Goal: Task Accomplishment & Management: Manage account settings

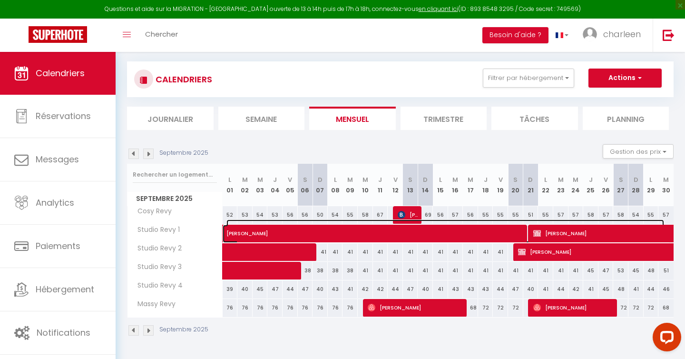
click at [243, 231] on span "Sylvette Gueret" at bounding box center [444, 228] width 437 height 18
select select "OK"
select select "KO"
select select "0"
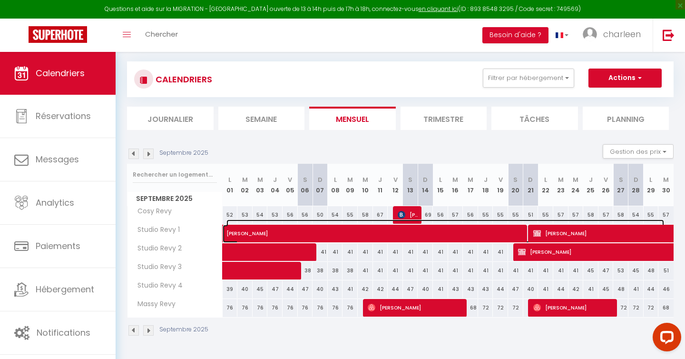
select select "1"
select select
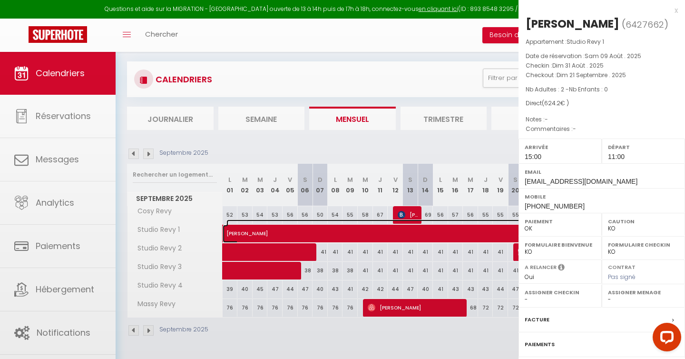
select select "37695"
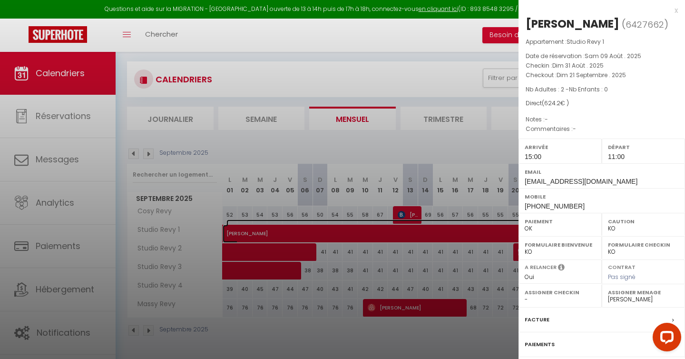
scroll to position [85, 0]
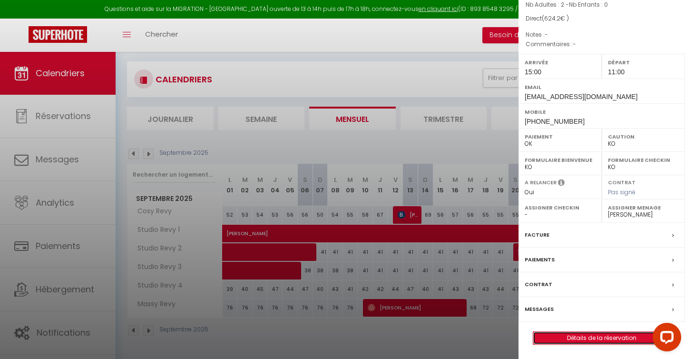
click at [588, 333] on link "Détails de la réservation" at bounding box center [601, 337] width 137 height 12
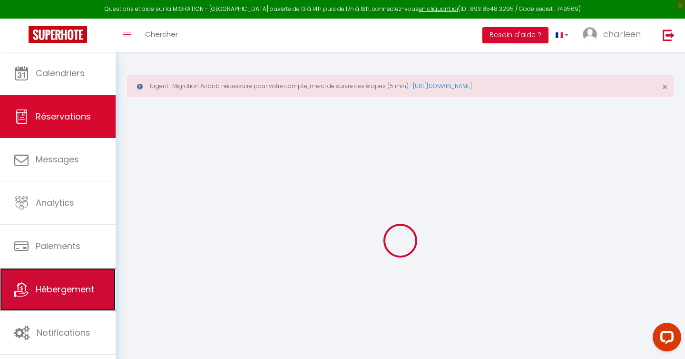
click at [68, 296] on link "Hébergement" at bounding box center [58, 289] width 116 height 43
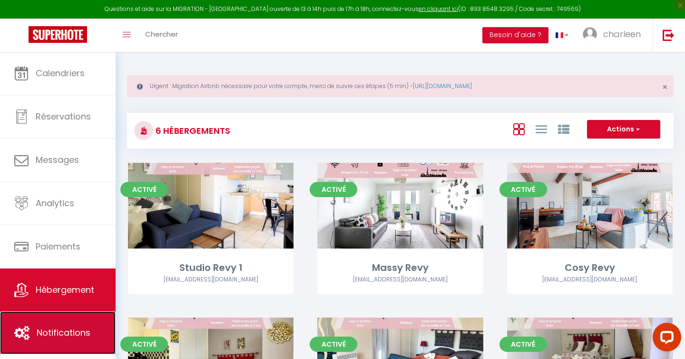
click at [35, 327] on link "Notifications" at bounding box center [58, 332] width 116 height 43
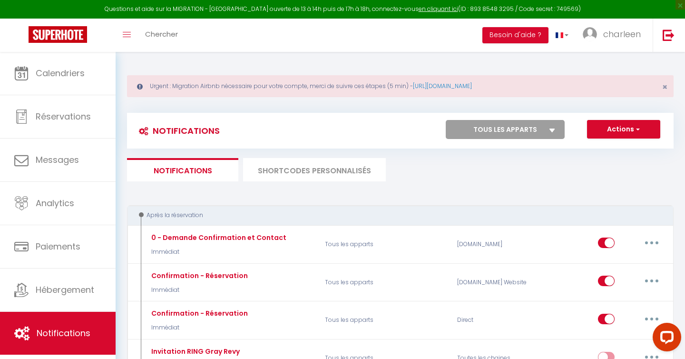
click at [319, 175] on li "SHORTCODES PERSONNALISÉS" at bounding box center [314, 169] width 143 height 23
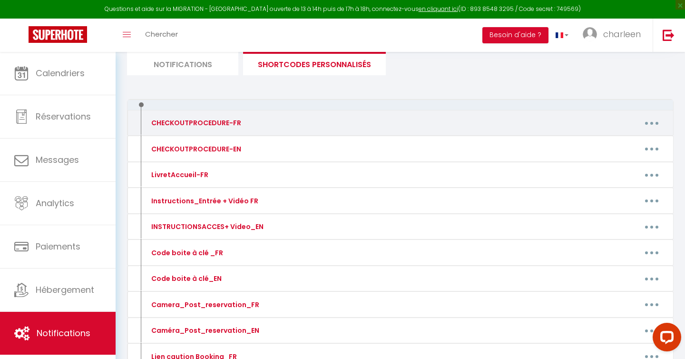
scroll to position [139, 0]
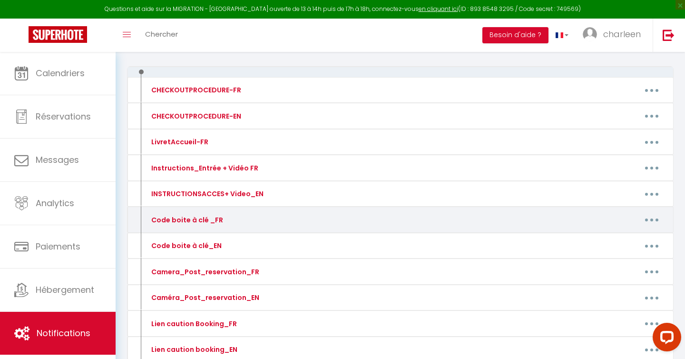
click at [649, 218] on button "button" at bounding box center [651, 219] width 27 height 15
click at [615, 239] on link "Editer" at bounding box center [627, 241] width 70 height 16
type input "Code boite à clé _FR"
type textarea "...."
type textarea "🔑 Code de la boîte à clé : 1108 Remarque : Un des voyants des plaques ne foncti…"
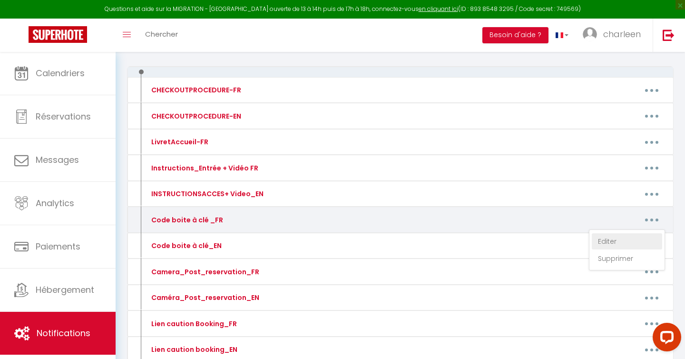
type textarea "🔑 Code de la boîte à clé : 1108"
type textarea "🔑 Code de la boîte à clé : [RENTALDOOR:CODE] Remarque : Les clés pour ouvrir la…"
type textarea "🔑 Code de la boîte à clé : [RENTALDOOR:CODE]"
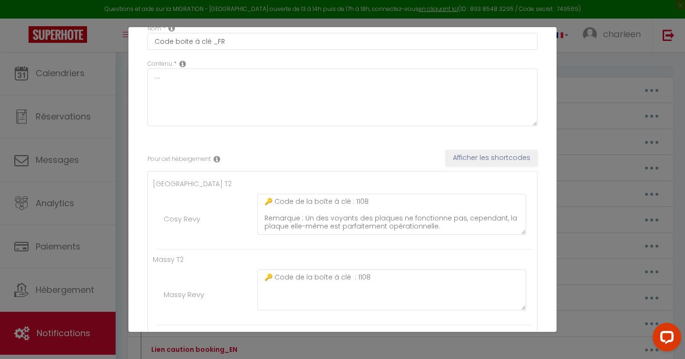
scroll to position [52, 0]
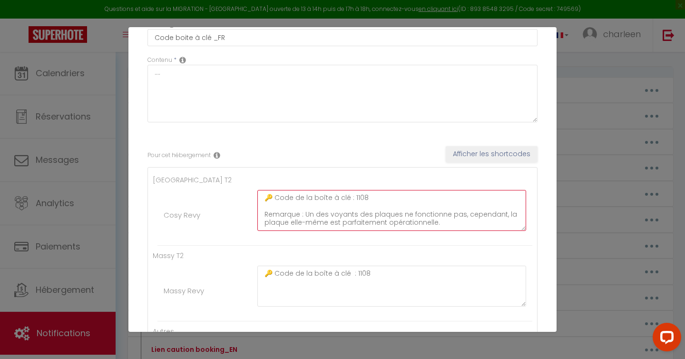
click at [355, 197] on textarea "🔑 Code de la boîte à clé : 1108 Remarque : Un des voyants des plaques ne foncti…" at bounding box center [391, 210] width 269 height 41
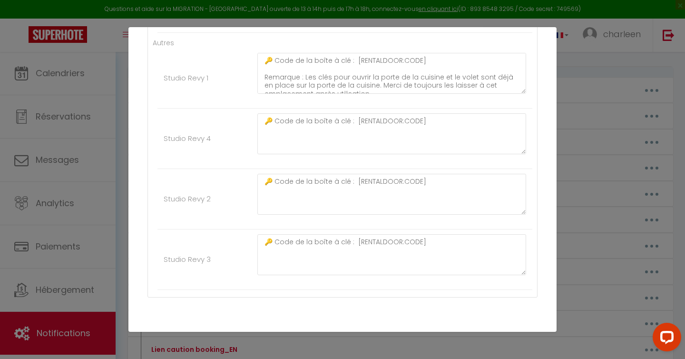
scroll to position [377, 0]
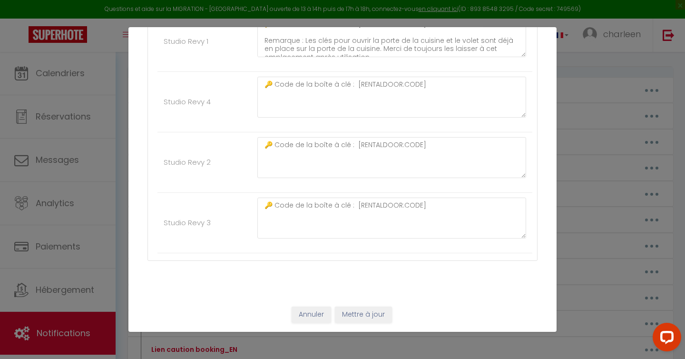
type textarea "🔑 Code de la boîte à clé : 1708 Remarque : Un des voyants des plaques ne foncti…"
click at [369, 316] on button "Mettre à jour" at bounding box center [363, 314] width 57 height 16
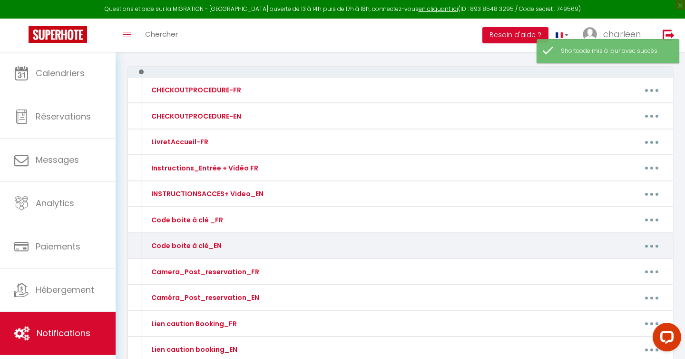
click at [660, 243] on button "button" at bounding box center [651, 245] width 27 height 15
click at [611, 266] on link "Editer" at bounding box center [627, 267] width 70 height 16
type input "Code boite à clé_EN"
type textarea "..."
type textarea "🔑 Key box code : 1108 Note: One of the indicator lights on the plates is not wo…"
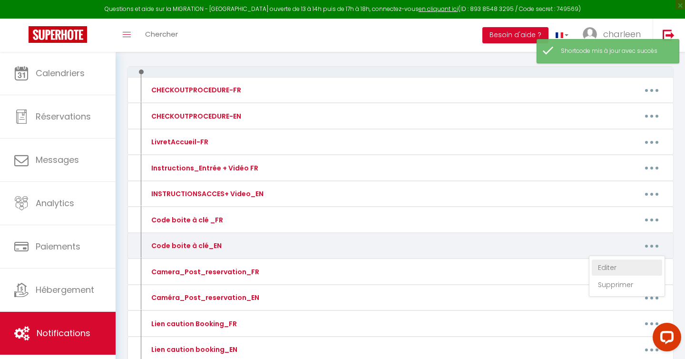
type textarea "🔑 Key box code : 1108"
type textarea "🔑 Key box code :[RENTALDOOR:CODE:ID] Note: The keys to open the kitchen door an…"
type textarea "🔑 Key box code : [RENTALDOOR:CODE]"
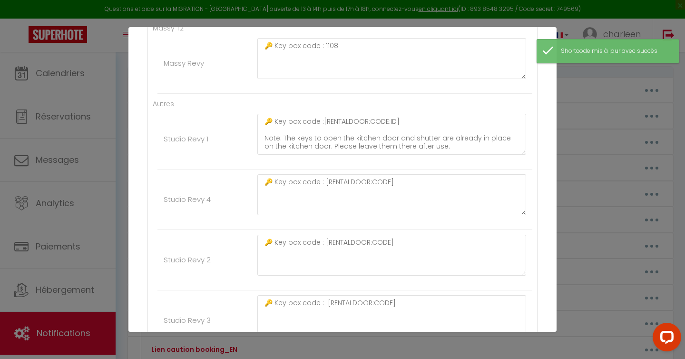
scroll to position [54, 0]
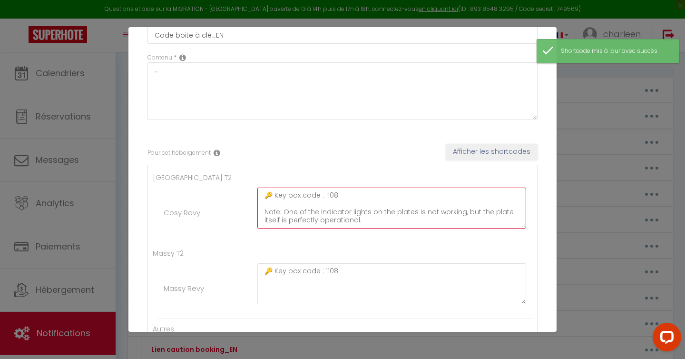
click at [327, 195] on textarea "🔑 Key box code : 1108 Note: One of the indicator lights on the plates is not wo…" at bounding box center [391, 207] width 269 height 41
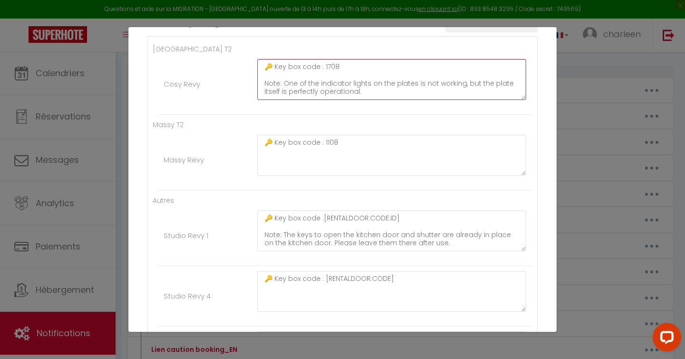
scroll to position [377, 0]
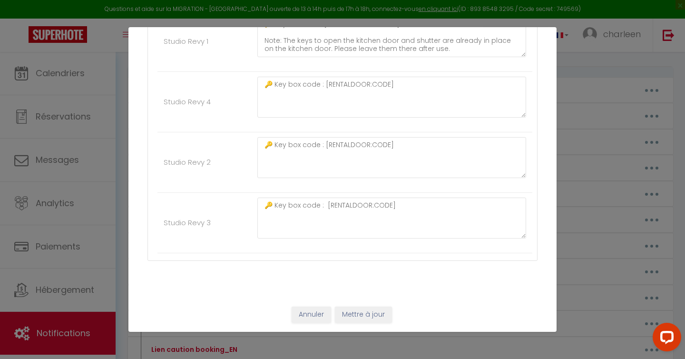
type textarea "🔑 Key box code : 1708 Note: One of the indicator lights on the plates is not wo…"
click at [358, 318] on button "Mettre à jour" at bounding box center [363, 314] width 57 height 16
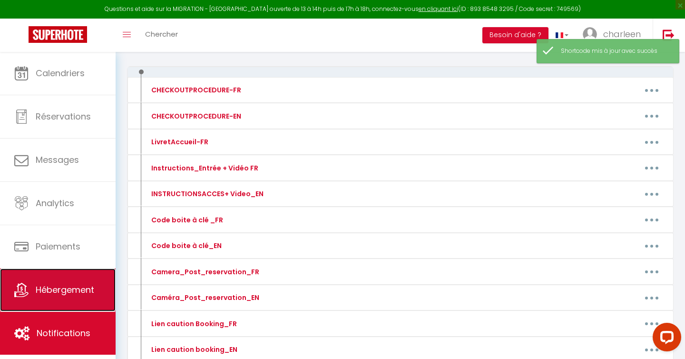
click at [67, 283] on link "Hébergement" at bounding box center [58, 289] width 116 height 43
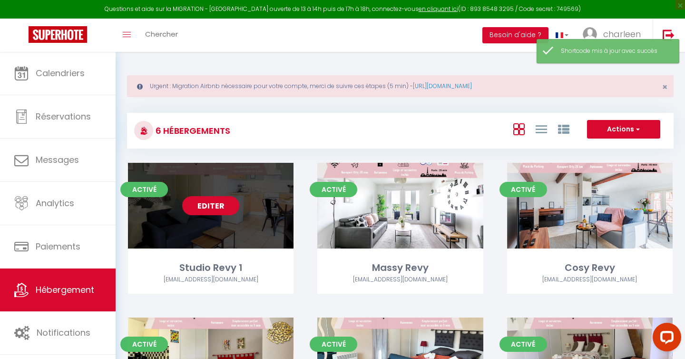
click at [194, 211] on link "Editer" at bounding box center [210, 205] width 57 height 19
select select "3"
select select "2"
select select "1"
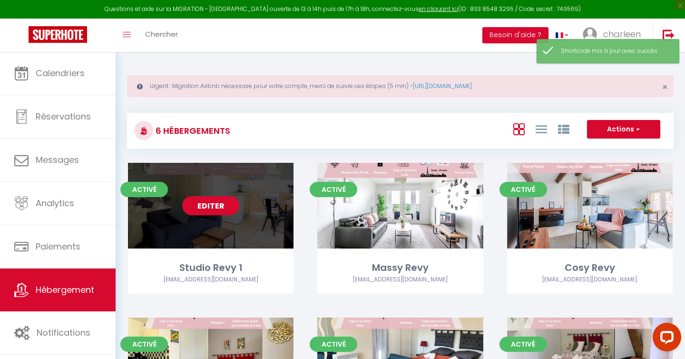
select select
select select "28"
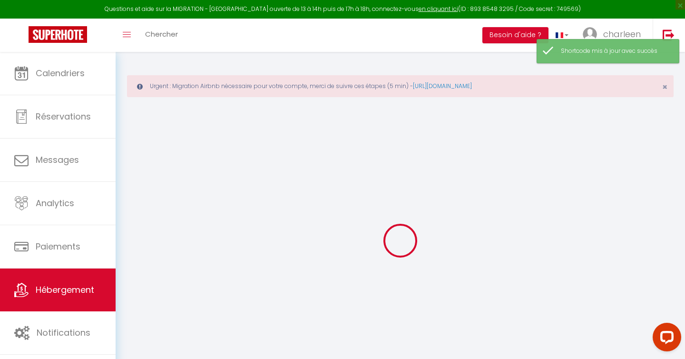
select select
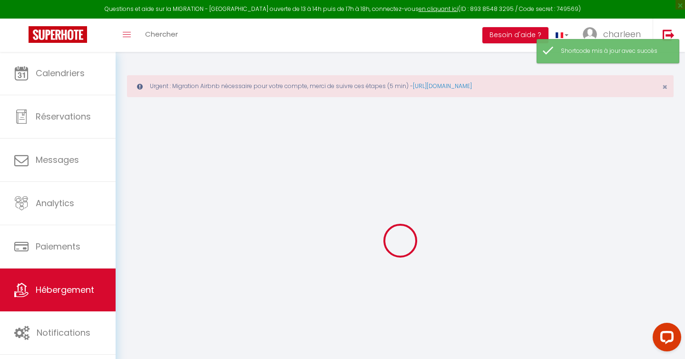
select select
checkbox input "false"
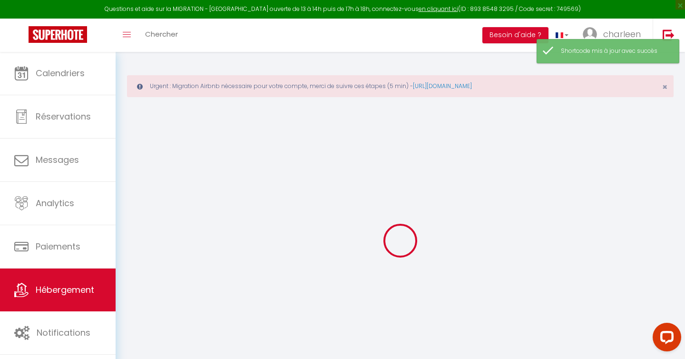
select select
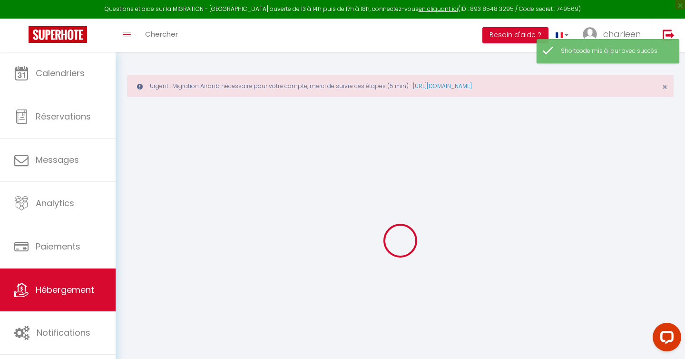
select select
checkbox input "false"
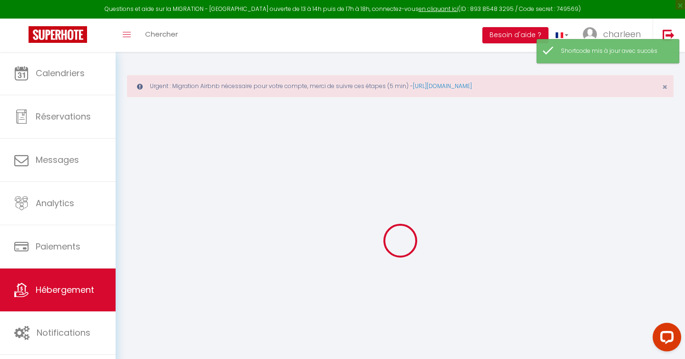
checkbox input "false"
select select
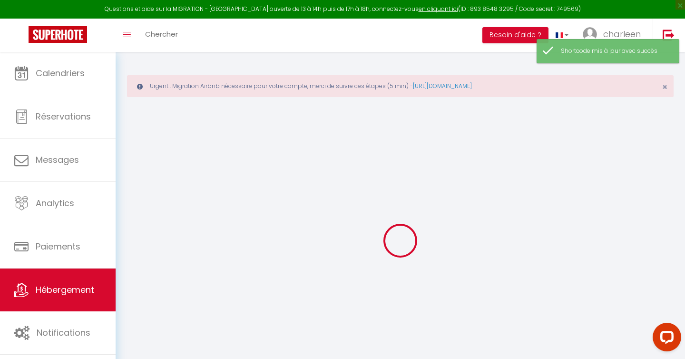
select select
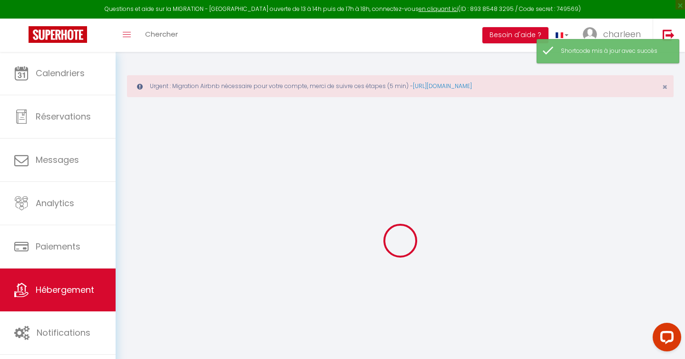
checkbox input "false"
select select
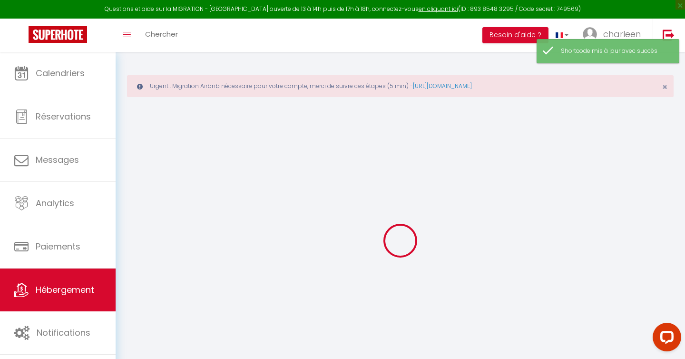
select select
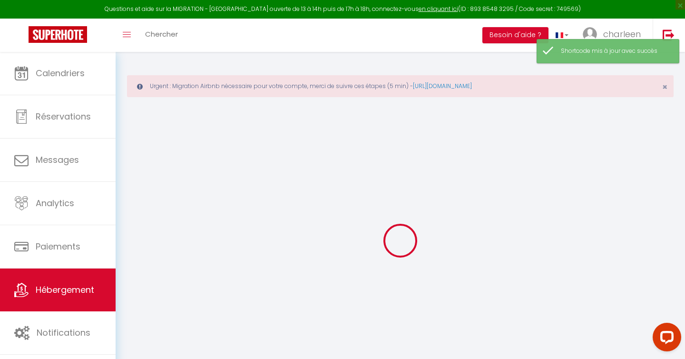
select select
checkbox input "false"
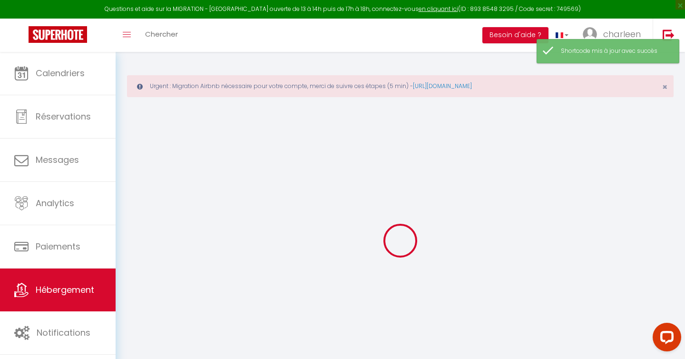
checkbox input "false"
select select
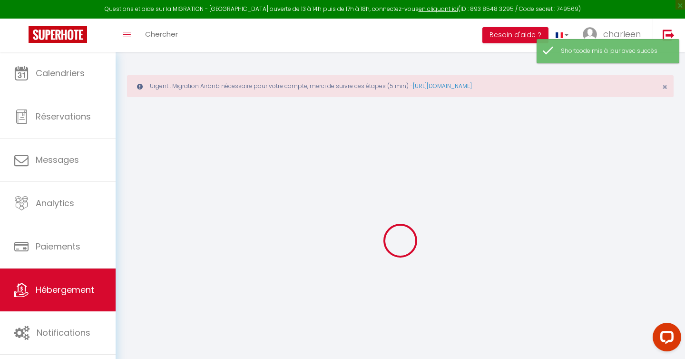
select select
checkbox input "false"
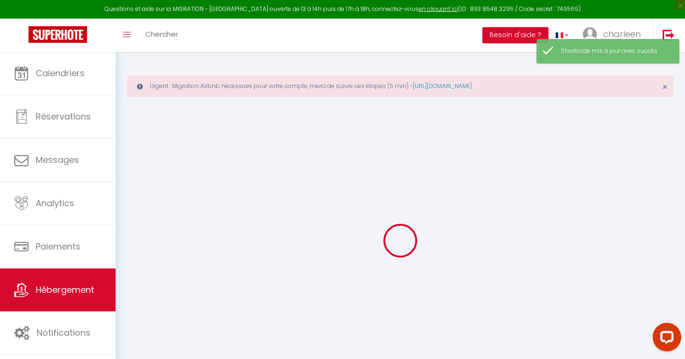
checkbox input "false"
select select
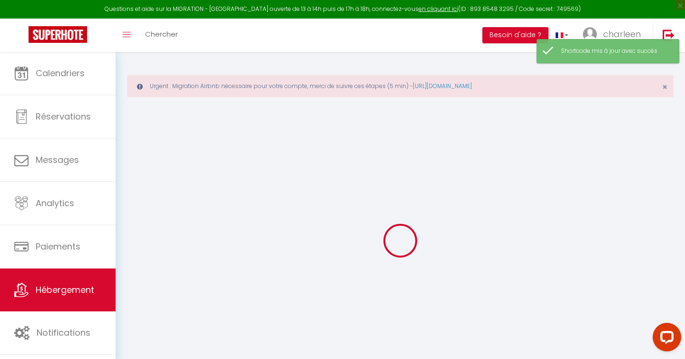
type input "Studio Revy 1"
type input "TLOC"
type input "Invest"
type input "[STREET_ADDRESS]"
type input "91310"
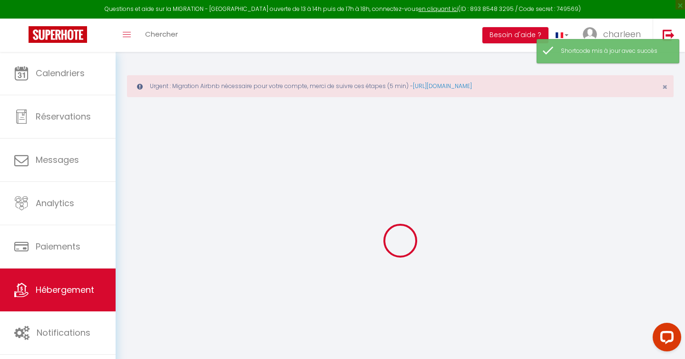
type input "Longpont-[GEOGRAPHIC_DATA]"
select select "2"
type input "35"
type input "4.4"
type input "2.31"
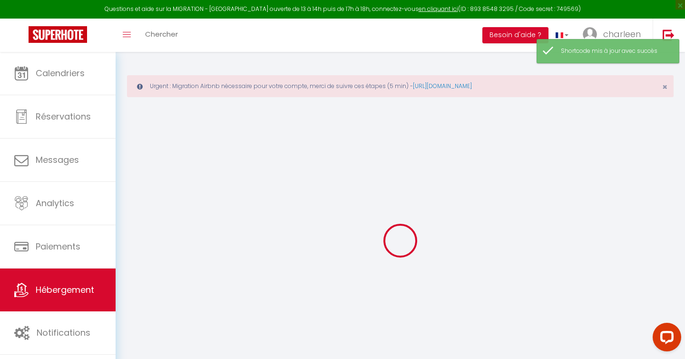
type input "250"
select select
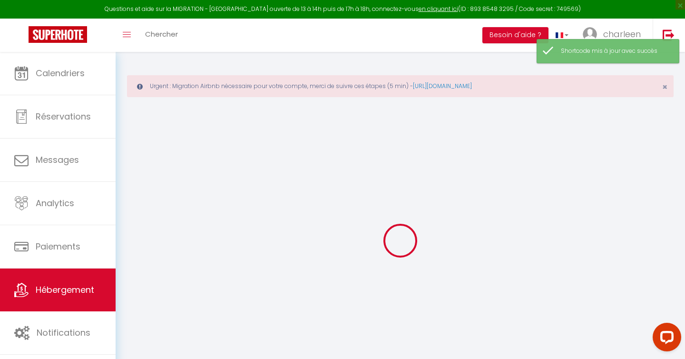
select select
type input "[STREET_ADDRESS]"
type input "03310"
type input "Néris les Bains"
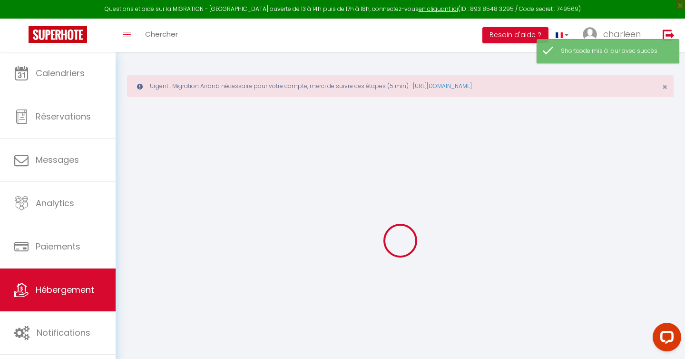
type input "[PERSON_NAME][EMAIL_ADDRESS][DOMAIN_NAME]"
select select "11711"
checkbox input "false"
checkbox input "true"
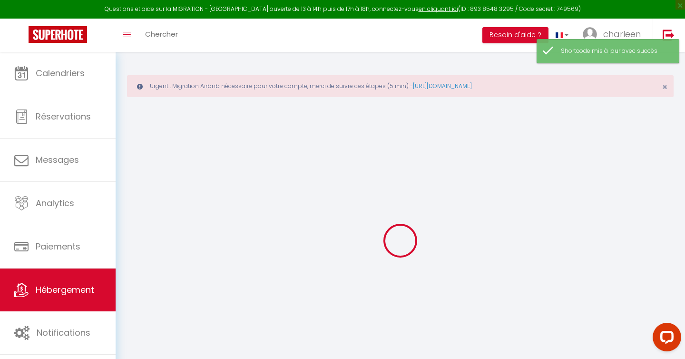
checkbox input "false"
radio input "true"
type input "0"
select select
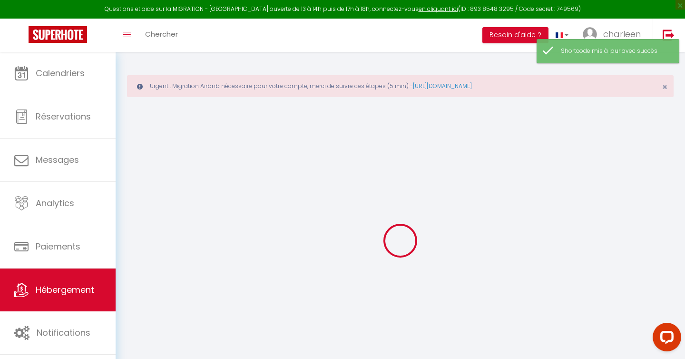
select select
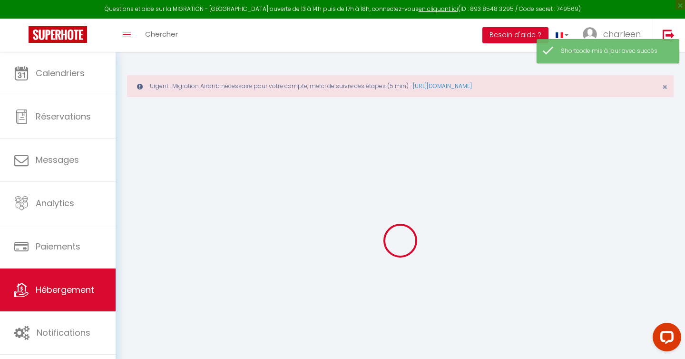
checkbox input "false"
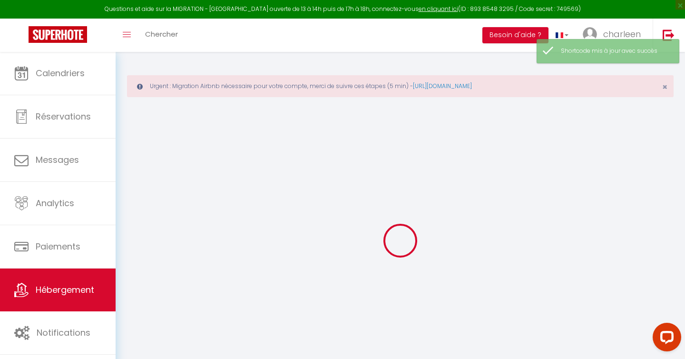
checkbox input "false"
checkbox input "true"
checkbox input "false"
select select "15:00"
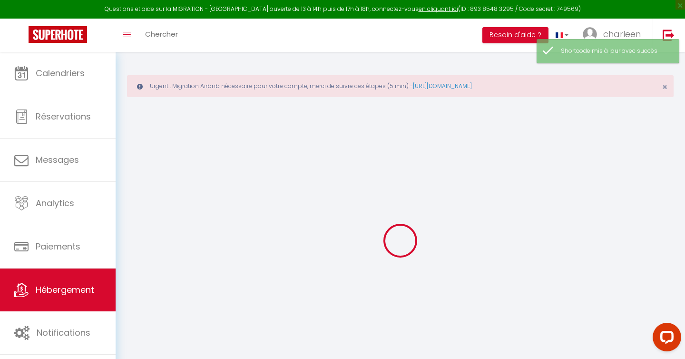
select select "23:45"
select select "11:00"
select select "30"
select select "120"
select select "21:00"
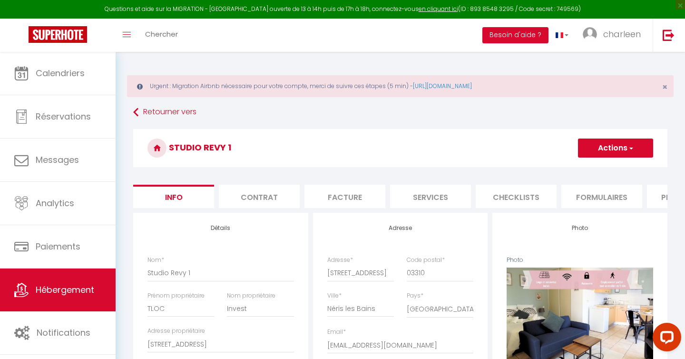
click at [268, 200] on li "Contrat" at bounding box center [259, 195] width 81 height 23
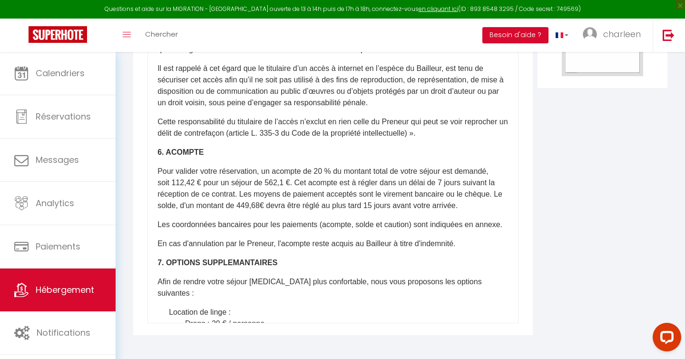
scroll to position [494, 0]
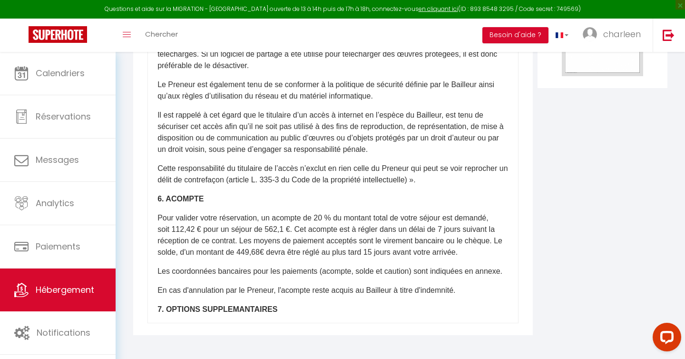
click at [194, 217] on p "Pour valider votre réservation, un acompte de 20 % du montant total de votre sé…" at bounding box center [332, 235] width 351 height 46
click at [283, 217] on p "Pour valider votre réservation, un acompte de 20 % du montant total de votre sé…" at bounding box center [332, 235] width 351 height 46
click at [260, 241] on p "Pour valider votre réservation, un acompte de 20 % du montant total de votre sé…" at bounding box center [332, 235] width 351 height 46
click at [271, 240] on p "Pour valider votre réservation, un acompte de 20 % du montant total de votre sé…" at bounding box center [332, 235] width 351 height 46
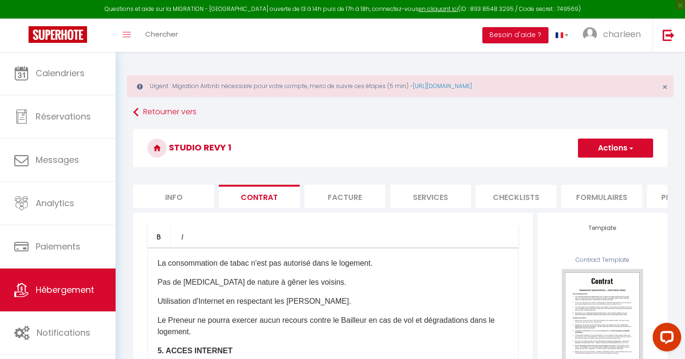
scroll to position [209, 0]
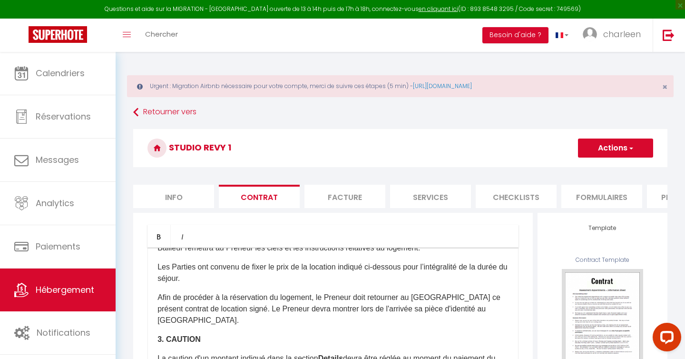
click at [611, 151] on button "Actions" at bounding box center [615, 147] width 75 height 19
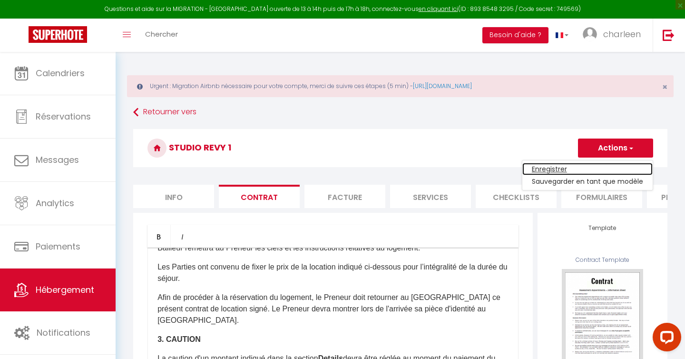
click at [581, 167] on link "Enregistrer" at bounding box center [587, 169] width 130 height 12
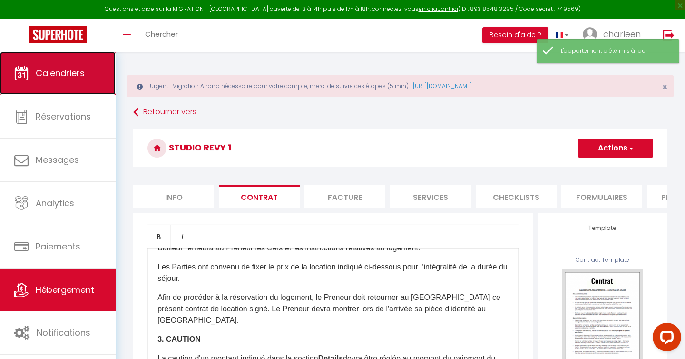
click at [60, 64] on link "Calendriers" at bounding box center [58, 73] width 116 height 43
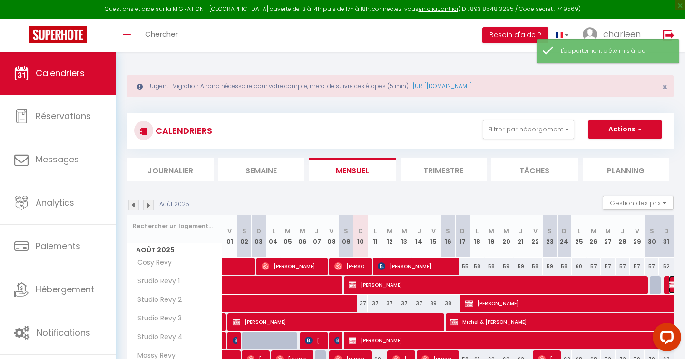
click at [669, 284] on img at bounding box center [673, 285] width 8 height 8
select select "OK"
select select "KO"
select select "0"
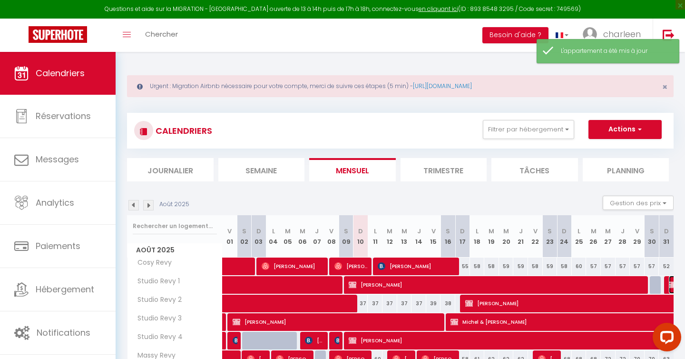
select select "1"
select select
select select "37695"
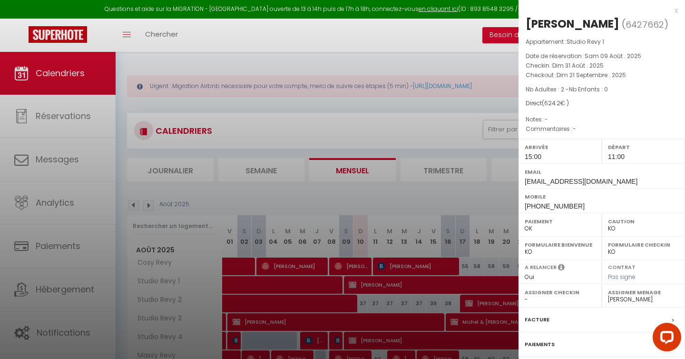
scroll to position [85, 0]
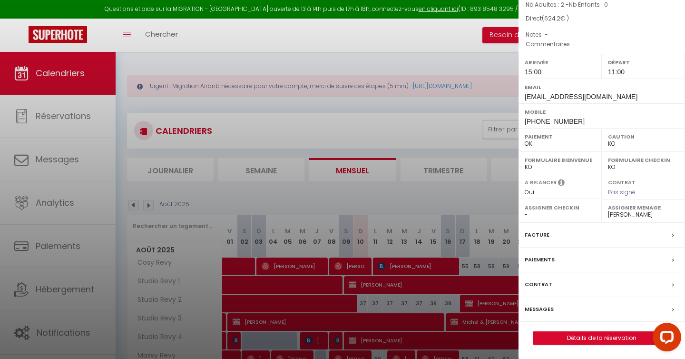
click at [543, 287] on label "Contrat" at bounding box center [538, 284] width 28 height 10
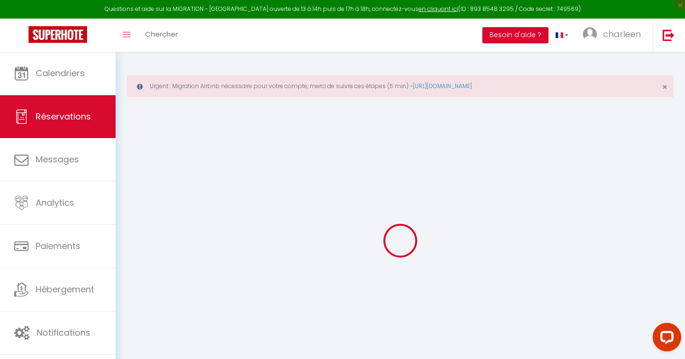
select select
checkbox input "false"
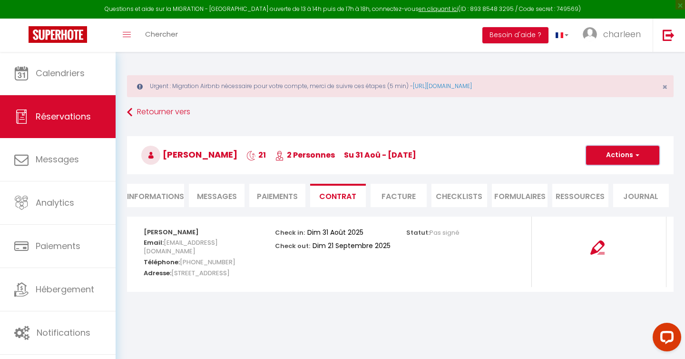
click at [614, 157] on button "Actions" at bounding box center [622, 155] width 73 height 19
click at [601, 179] on link "Voir le contrat" at bounding box center [615, 176] width 80 height 12
click at [621, 155] on button "Actions" at bounding box center [622, 155] width 73 height 19
click at [608, 190] on link "Envoyer le contrat" at bounding box center [615, 188] width 80 height 12
type input "[PERSON_NAME][EMAIL_ADDRESS][DOMAIN_NAME]"
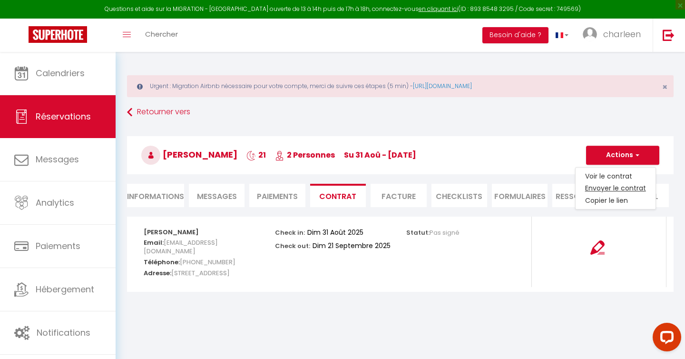
select select "fr"
type input "Votre contrat 6427662 - Studio Revy 1"
type textarea "Bonjour, Nous vous invitons à cliquer sur le lien suivant pour signer votre con…"
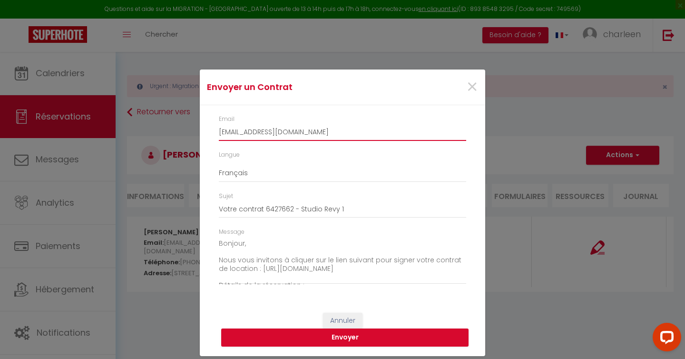
drag, startPoint x: 330, startPoint y: 127, endPoint x: 167, endPoint y: 128, distance: 162.6
click at [167, 128] on div "Envoyer un Contrat × Email charleen.oligo@revyhome.fr Langue Anglais Français E…" at bounding box center [342, 179] width 685 height 359
paste input "gueret.bernard@wanadoo"
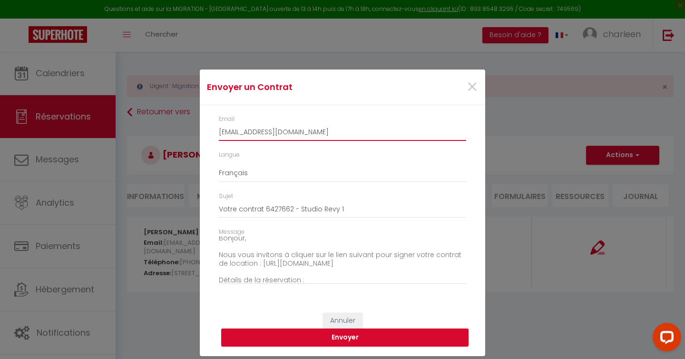
type input "gueret.bernard@wanadoo.fr"
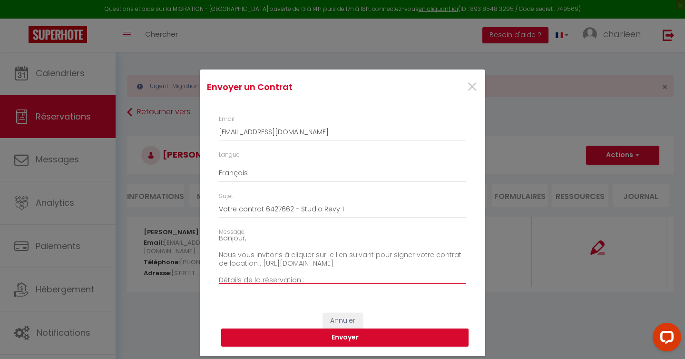
click at [244, 237] on textarea "Bonjour, Nous vous invitons à cliquer sur le lien suivant pour signer votre con…" at bounding box center [342, 260] width 247 height 48
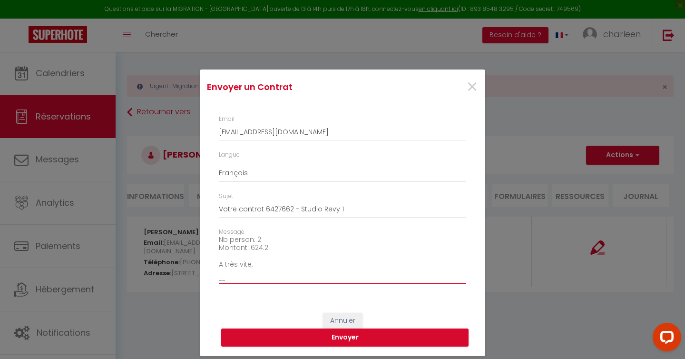
scroll to position [108, 0]
click at [227, 272] on textarea "Bonjour Sylvette, Nous vous invitons à cliquer sur le lien suivant pour signer …" at bounding box center [342, 260] width 247 height 48
click at [220, 273] on textarea "Bonjour Sylvette, Nous vous invitons à cliquer sur le lien suivant pour signer …" at bounding box center [342, 260] width 247 height 48
type textarea "Bonjour Sylvette, Nous vous invitons à cliquer sur le lien suivant pour signer …"
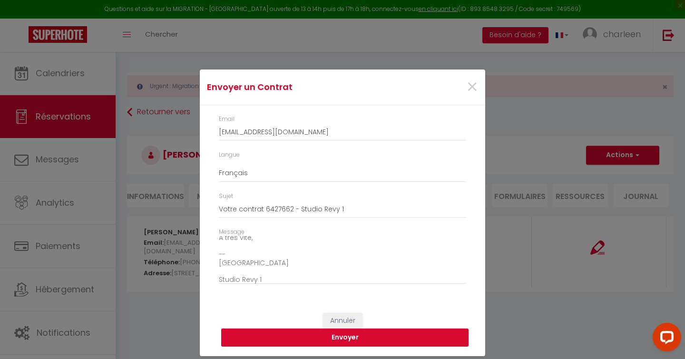
click at [340, 336] on button "Envoyer" at bounding box center [344, 337] width 247 height 18
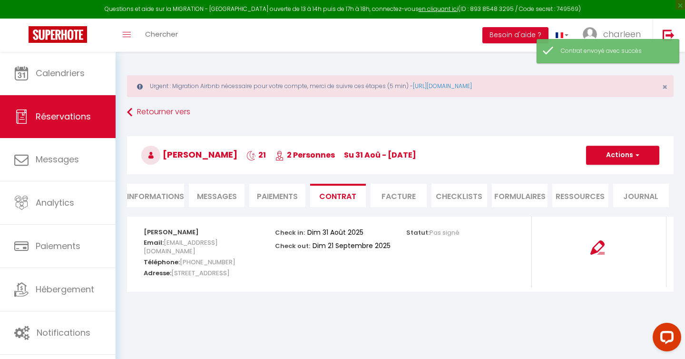
click at [174, 199] on li "Informations" at bounding box center [155, 195] width 57 height 23
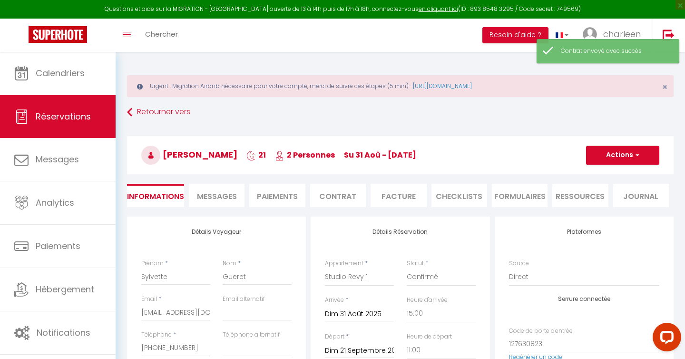
scroll to position [56, 0]
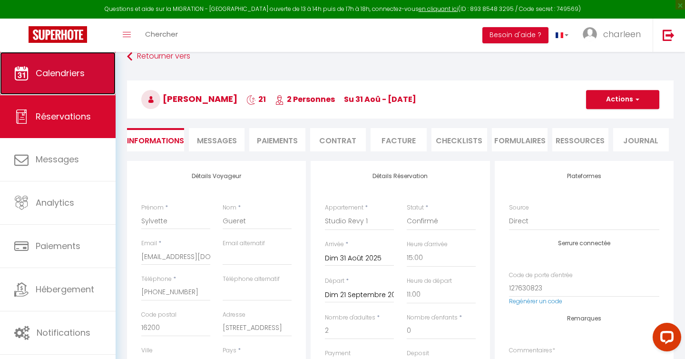
click at [78, 75] on span "Calendriers" at bounding box center [60, 73] width 49 height 12
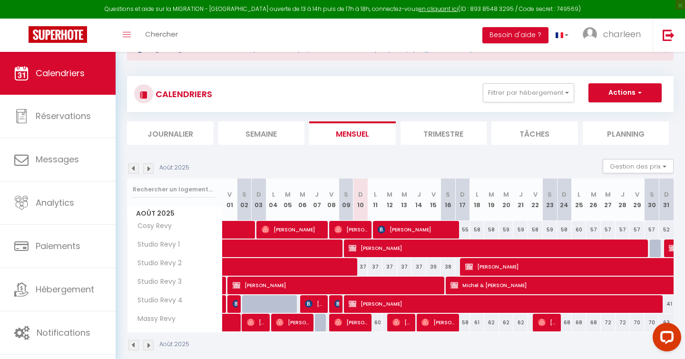
scroll to position [51, 0]
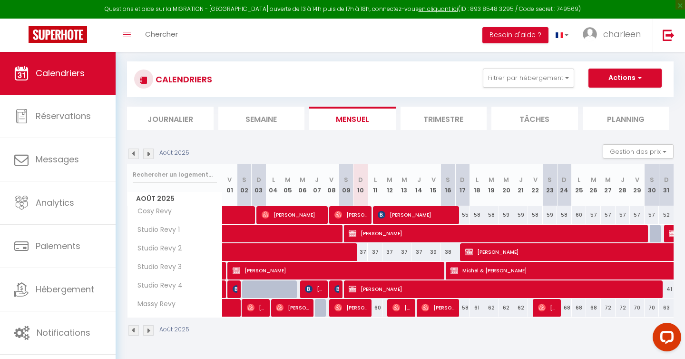
click at [147, 153] on img at bounding box center [148, 153] width 10 height 10
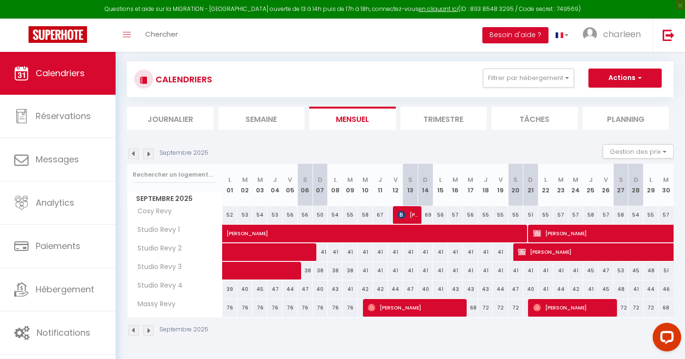
click at [147, 153] on img at bounding box center [148, 153] width 10 height 10
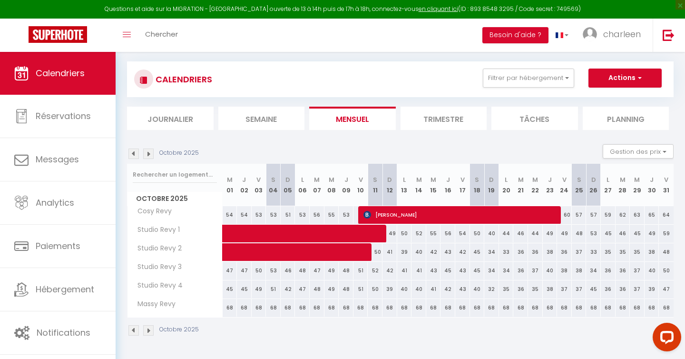
click at [134, 154] on img at bounding box center [133, 153] width 10 height 10
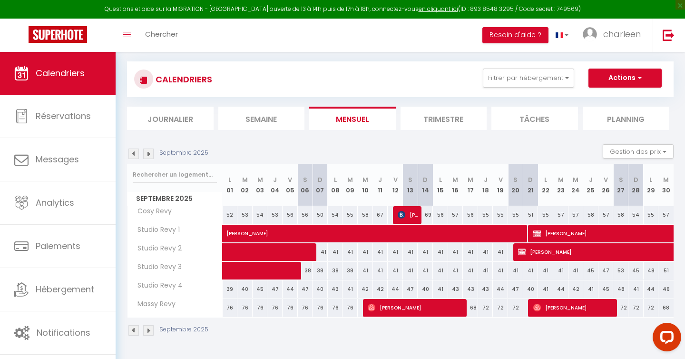
click at [149, 155] on img at bounding box center [148, 153] width 10 height 10
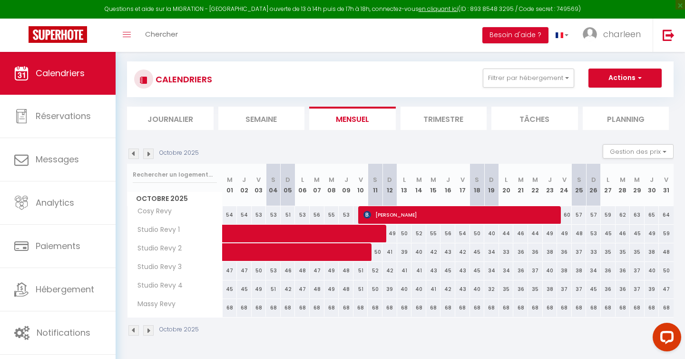
click at [149, 155] on img at bounding box center [148, 153] width 10 height 10
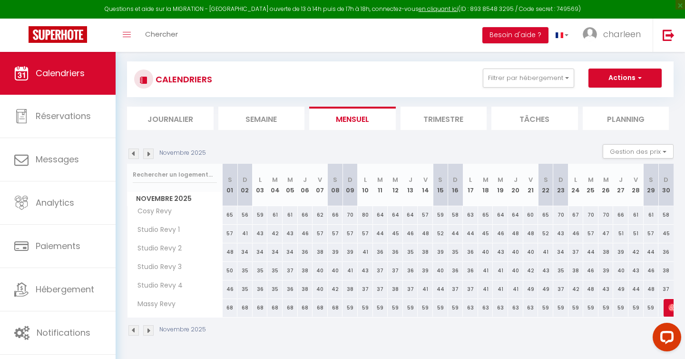
click at [365, 309] on div "59" at bounding box center [365, 308] width 15 height 18
type input "59"
type input "Lun 10 Novembre 2025"
type input "Mar 11 Novembre 2025"
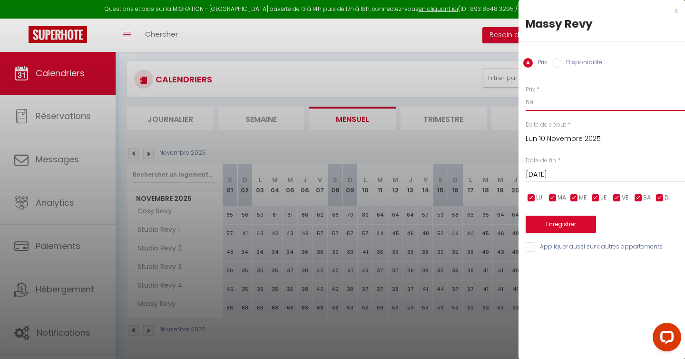
drag, startPoint x: 543, startPoint y: 101, endPoint x: 516, endPoint y: 101, distance: 26.6
click at [516, 101] on body "Questions et aide sur la MIGRATION - Salle Zoom ouverte de 13 à 14h puis de 17h…" at bounding box center [342, 179] width 685 height 359
type input "72"
click at [578, 175] on input "Mar 11 Novembre 2025" at bounding box center [604, 174] width 159 height 12
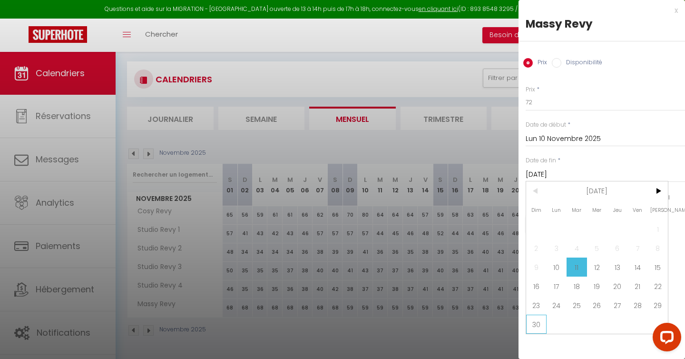
click at [535, 323] on span "30" at bounding box center [536, 323] width 20 height 19
type input "Dim 30 Novembre 2025"
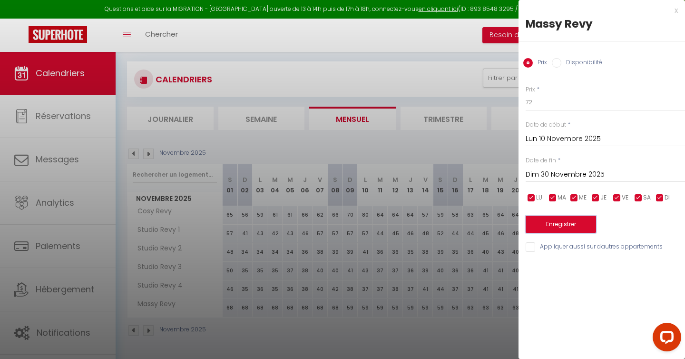
click at [564, 223] on button "Enregistrer" at bounding box center [560, 223] width 70 height 17
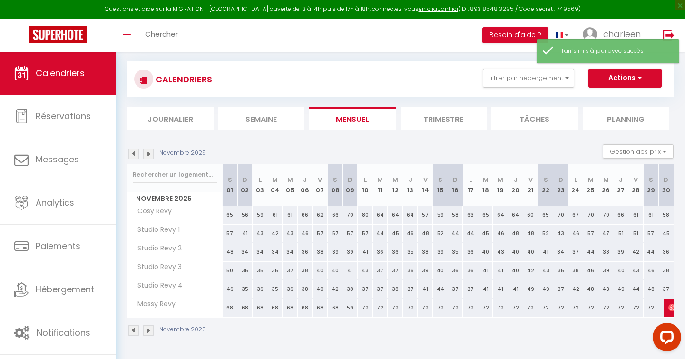
click at [151, 153] on img at bounding box center [148, 153] width 10 height 10
select select
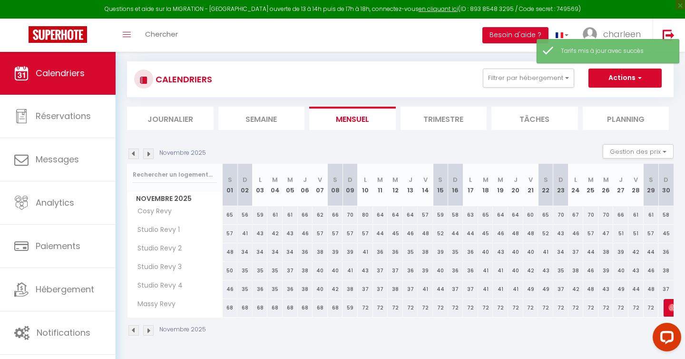
select select
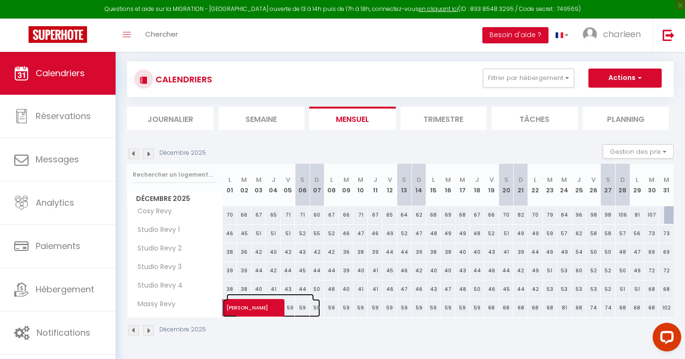
click at [292, 306] on span "Johann Wack" at bounding box center [269, 302] width 87 height 18
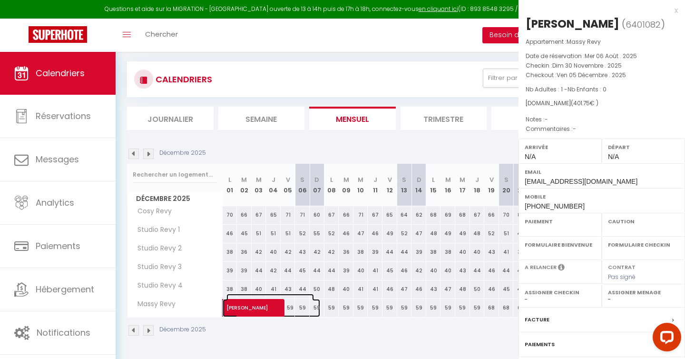
select select "OK"
select select "0"
select select "1"
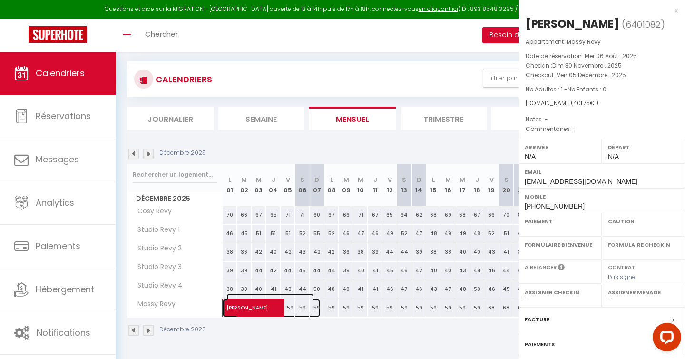
select select
select select "23464"
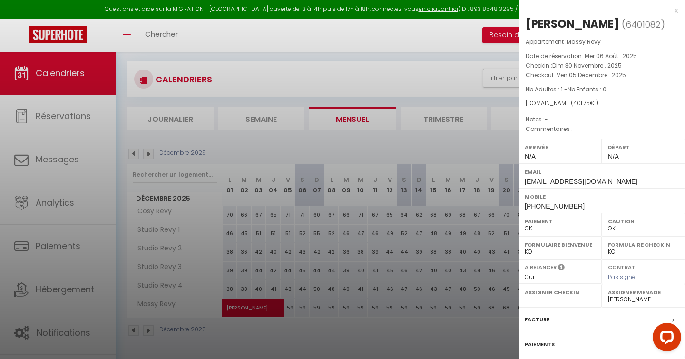
click at [446, 110] on div at bounding box center [342, 179] width 685 height 359
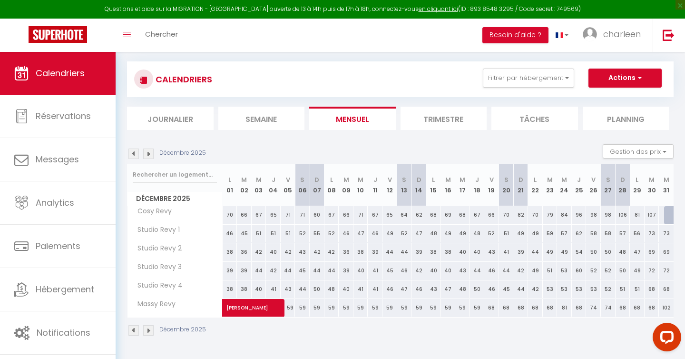
click at [344, 308] on div "59" at bounding box center [346, 308] width 15 height 18
type input "59"
type input "Mar 09 Décembre 2025"
type input "Mer 10 Décembre 2025"
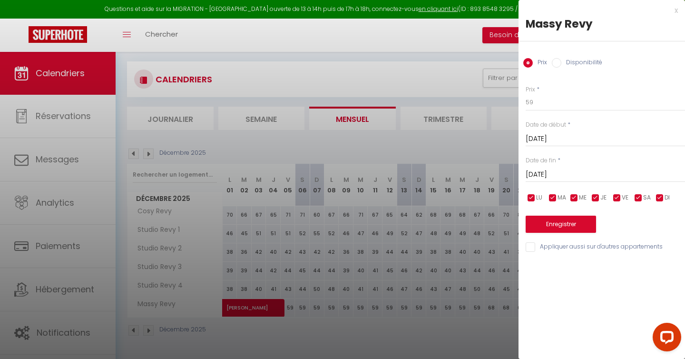
click at [543, 139] on input "Mar 09 Décembre 2025" at bounding box center [604, 139] width 159 height 12
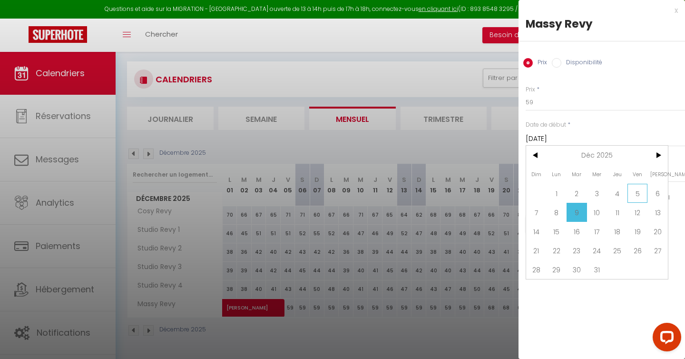
click at [638, 190] on span "5" at bounding box center [637, 193] width 20 height 19
type input "Ven 05 Décembre 2025"
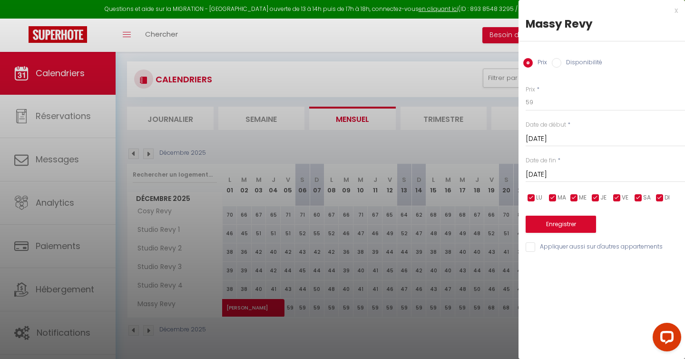
click at [581, 173] on input "Mer 10 Décembre 2025" at bounding box center [604, 174] width 159 height 12
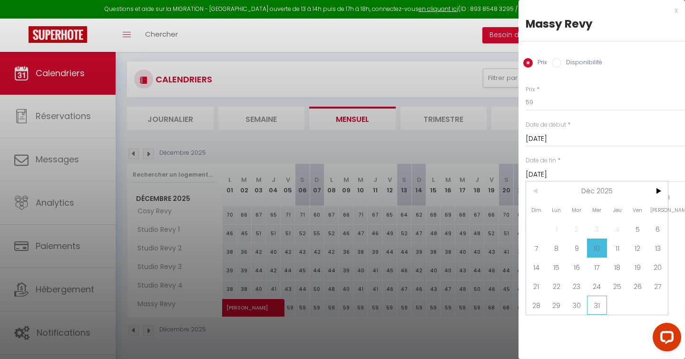
click at [595, 307] on span "31" at bounding box center [597, 304] width 20 height 19
type input "Mer 31 Décembre 2025"
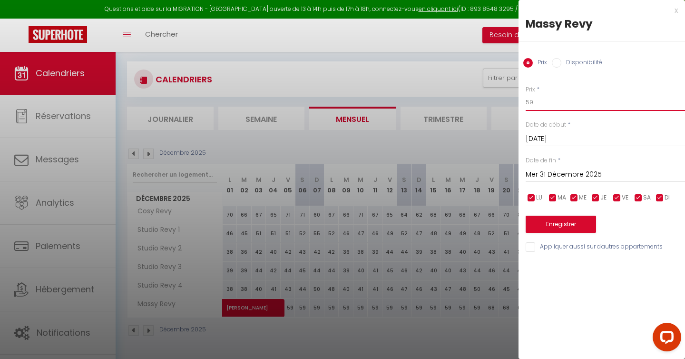
drag, startPoint x: 535, startPoint y: 102, endPoint x: 495, endPoint y: 102, distance: 40.4
click at [495, 102] on body "Questions et aide sur la MIGRATION - Salle Zoom ouverte de 13 à 14h puis de 17h…" at bounding box center [342, 179] width 685 height 359
type input "74"
click at [539, 221] on button "Enregistrer" at bounding box center [560, 223] width 70 height 17
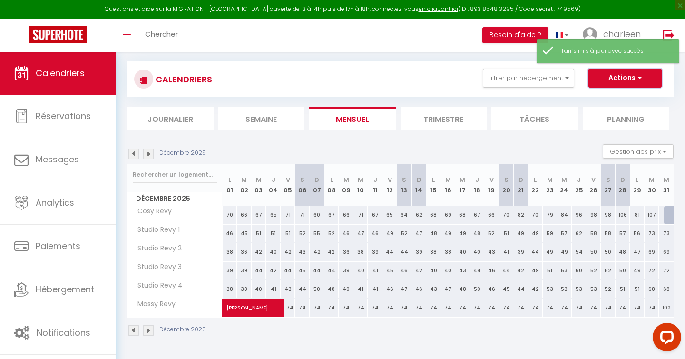
click at [625, 80] on button "Actions" at bounding box center [624, 77] width 73 height 19
click at [616, 155] on button "Gestion des prix" at bounding box center [637, 151] width 71 height 14
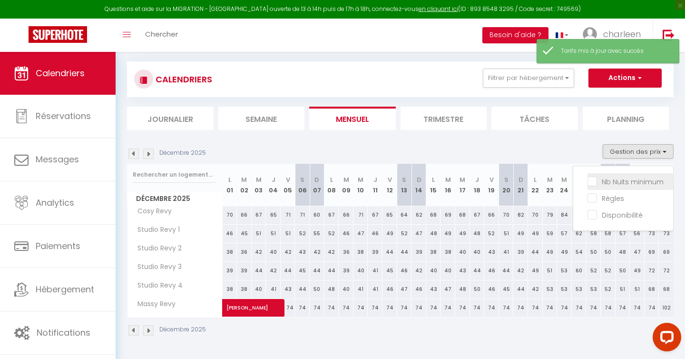
click at [608, 184] on input "Nb Nuits minimum" at bounding box center [630, 181] width 86 height 10
checkbox input "true"
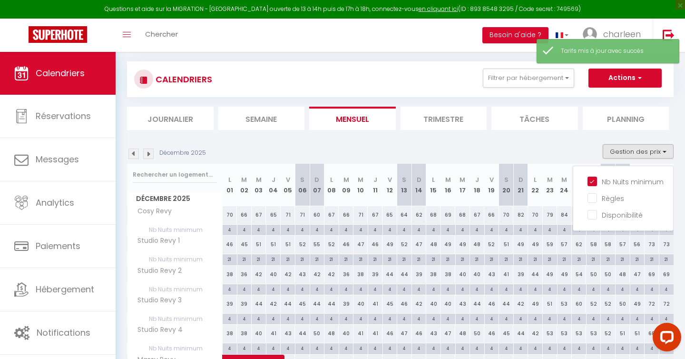
scroll to position [116, 0]
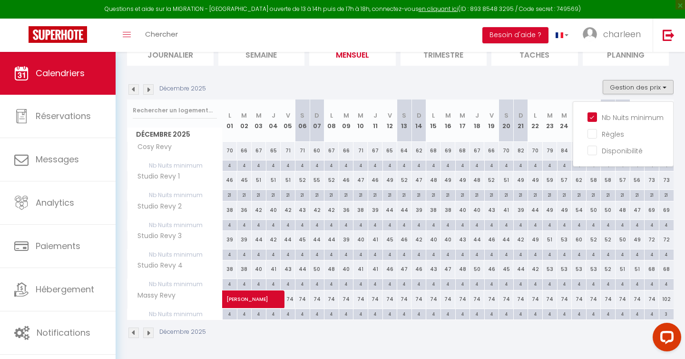
drag, startPoint x: 328, startPoint y: 303, endPoint x: 305, endPoint y: 276, distance: 35.8
click at [317, 293] on tr "Massy Revy Johann Wack 74 74 74 74 74 74" at bounding box center [400, 299] width 546 height 19
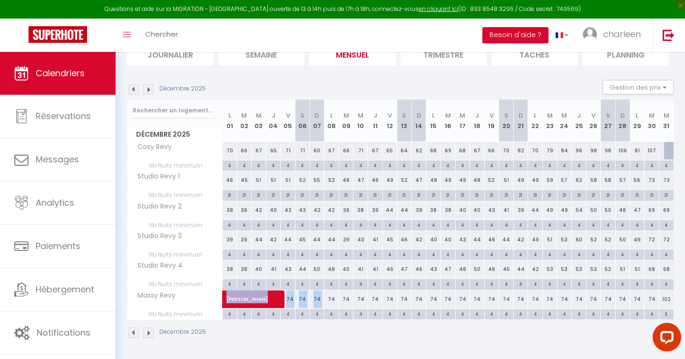
click at [135, 89] on img at bounding box center [133, 89] width 10 height 10
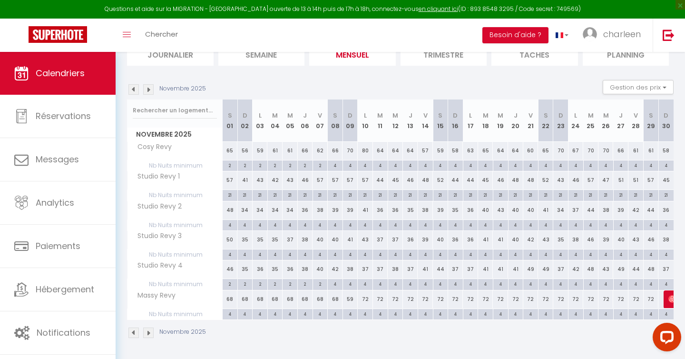
click at [135, 89] on img at bounding box center [133, 89] width 10 height 10
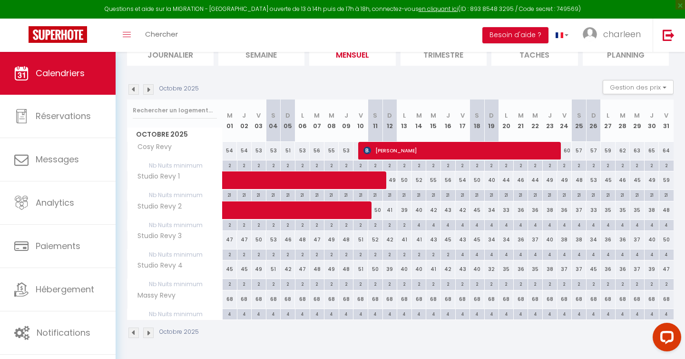
click at [135, 89] on img at bounding box center [133, 89] width 10 height 10
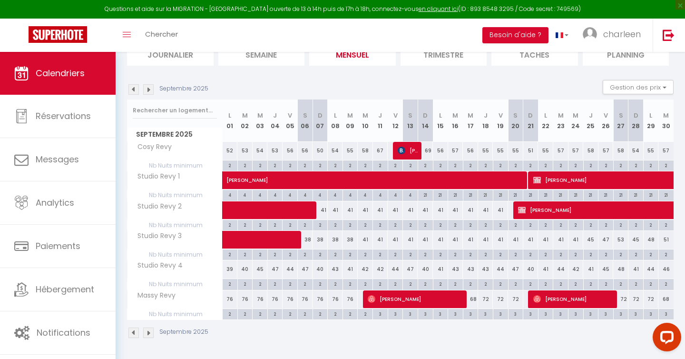
click at [135, 89] on img at bounding box center [133, 89] width 10 height 10
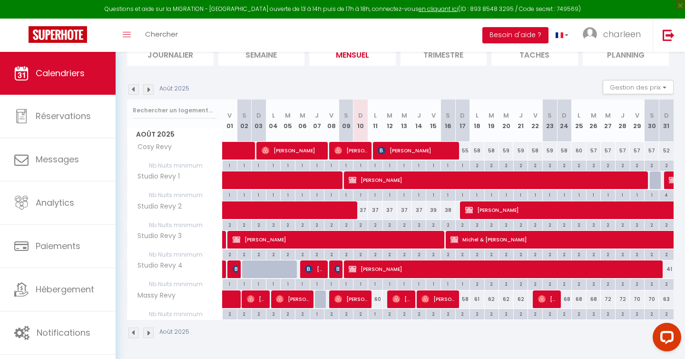
click at [465, 315] on div "2" at bounding box center [463, 313] width 14 height 9
type input "2"
type input "Dim 17 Août 2025"
type input "Lun 18 Août 2025"
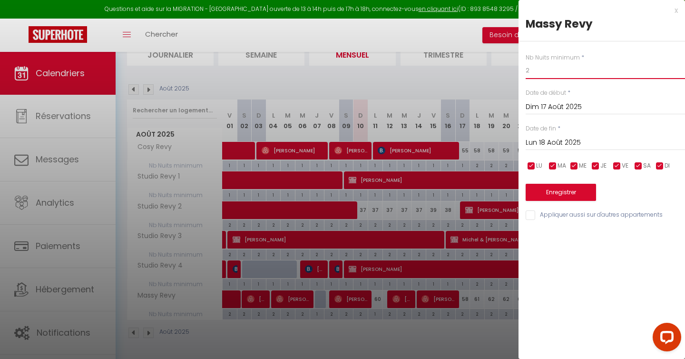
drag, startPoint x: 532, startPoint y: 71, endPoint x: 524, endPoint y: 71, distance: 7.6
click at [524, 71] on div "Nb Nuits minimum * 2 Date de début * Dim 17 Août 2025 < Août 2025 > Dim Lun Mar…" at bounding box center [601, 131] width 166 height 180
type input "1"
click at [570, 145] on input "Lun 18 Août 2025" at bounding box center [604, 142] width 159 height 12
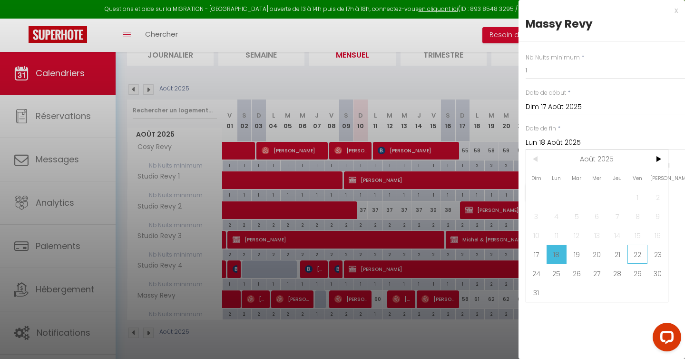
click at [639, 251] on span "22" at bounding box center [637, 253] width 20 height 19
type input "Ven 22 Août 2025"
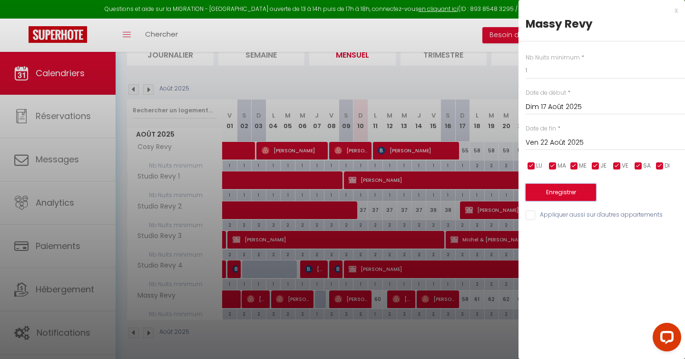
click at [551, 189] on button "Enregistrer" at bounding box center [560, 192] width 70 height 17
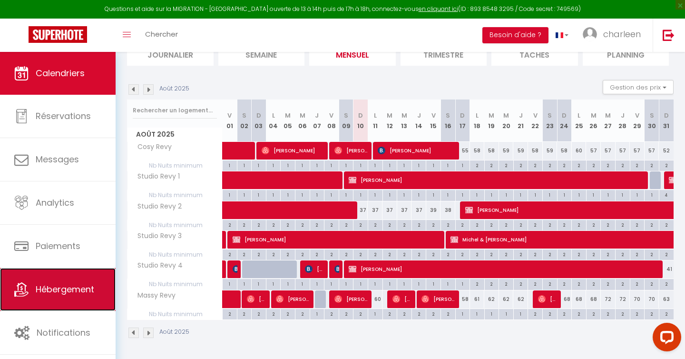
click at [73, 291] on span "Hébergement" at bounding box center [65, 289] width 58 height 12
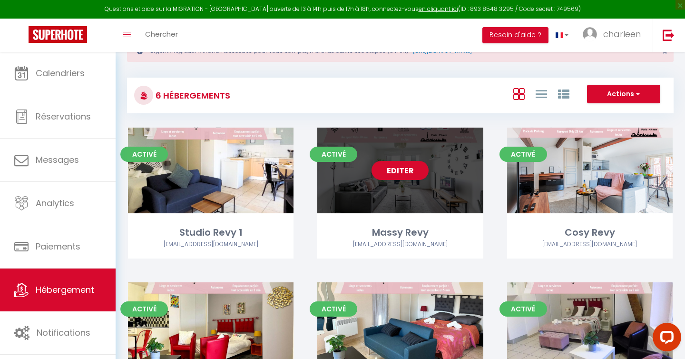
scroll to position [39, 0]
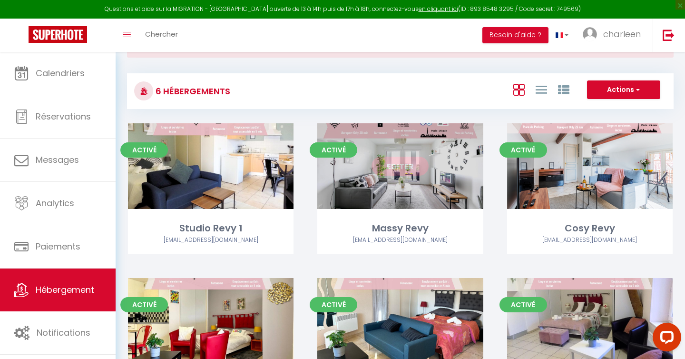
click at [410, 163] on link "Editer" at bounding box center [399, 165] width 57 height 19
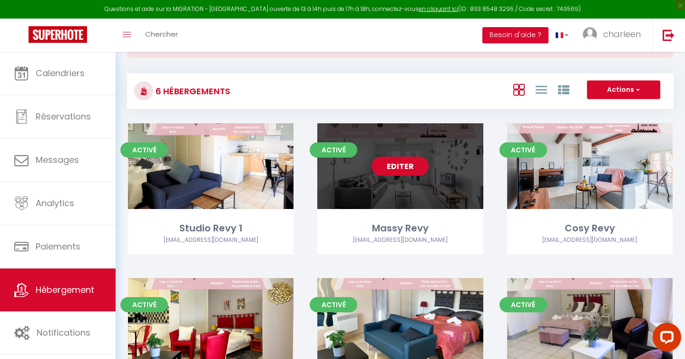
click at [410, 163] on link "Editer" at bounding box center [399, 165] width 57 height 19
select select "3"
select select "2"
select select "1"
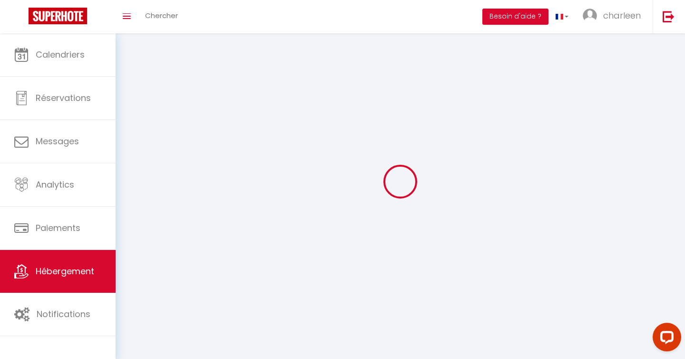
select select
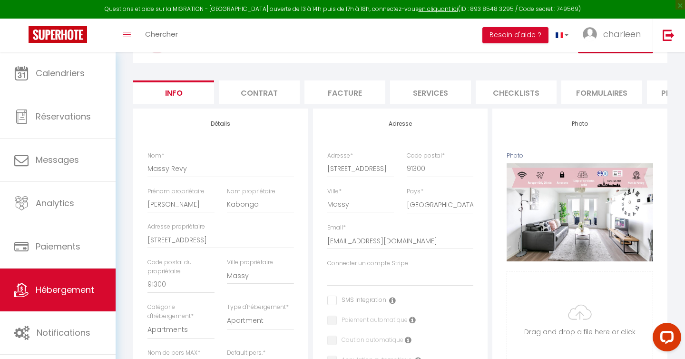
scroll to position [83, 0]
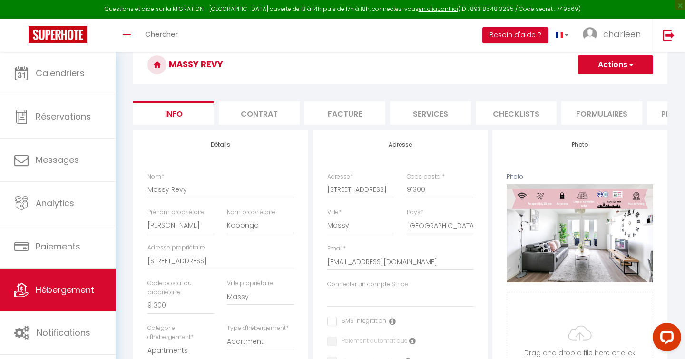
click at [594, 113] on li "Formulaires" at bounding box center [601, 112] width 81 height 23
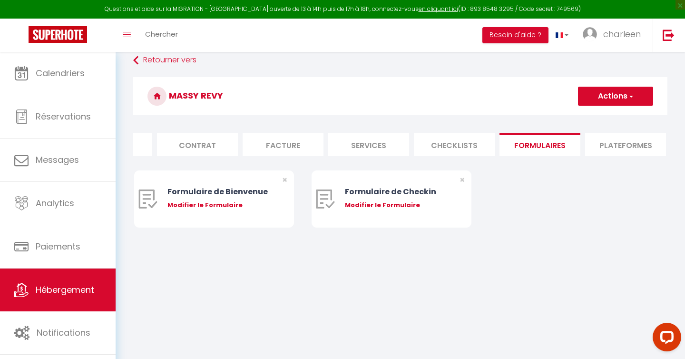
scroll to position [0, 69]
click at [626, 135] on li "Plateformes" at bounding box center [617, 144] width 81 height 23
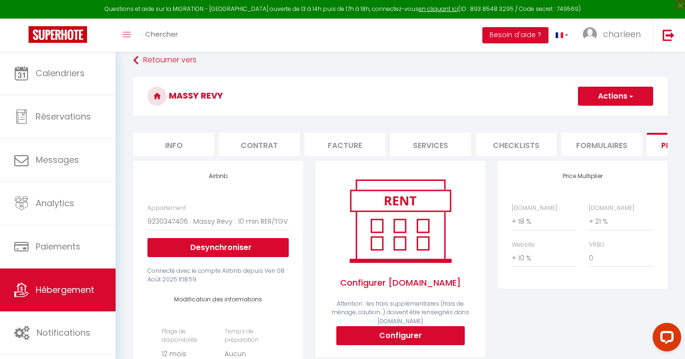
click at [183, 144] on li "Info" at bounding box center [173, 144] width 81 height 23
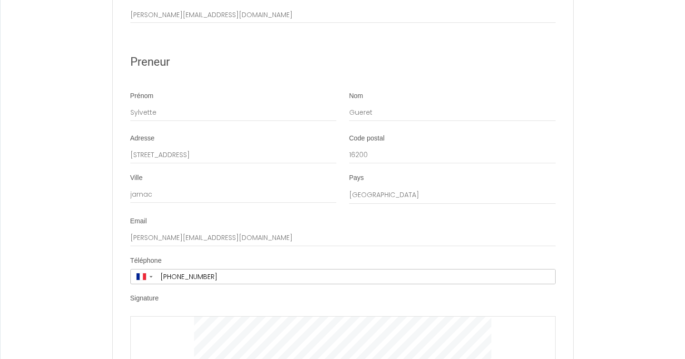
scroll to position [1746, 0]
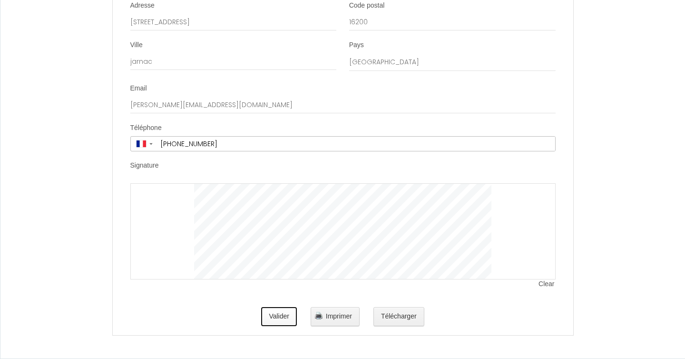
click at [281, 313] on button "Valider" at bounding box center [279, 316] width 36 height 19
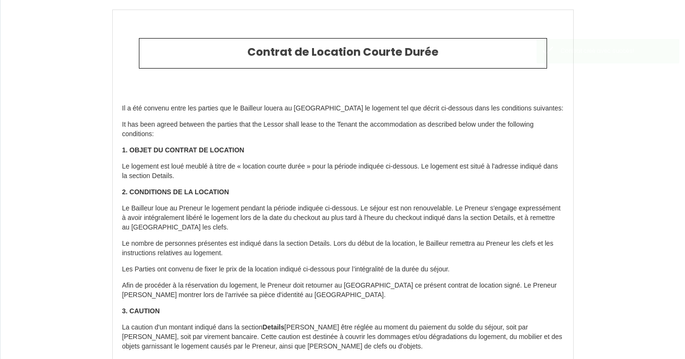
type input "24.2"
type input "50"
type input "550"
